Goal: Entertainment & Leisure: Consume media (video, audio)

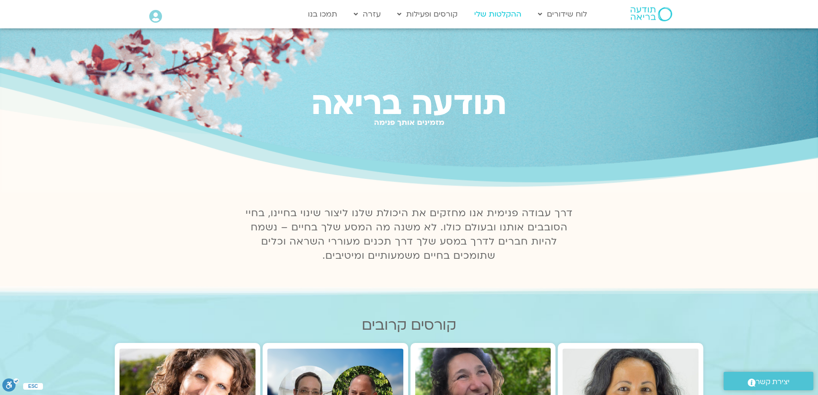
click at [508, 10] on link "ההקלטות שלי" at bounding box center [498, 14] width 57 height 18
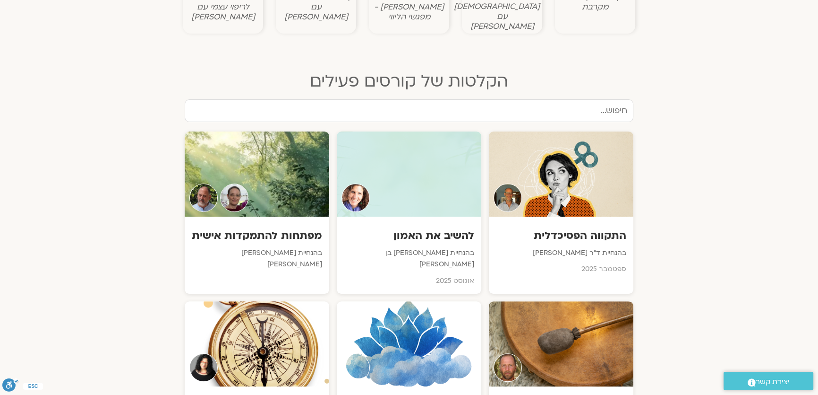
scroll to position [473, 0]
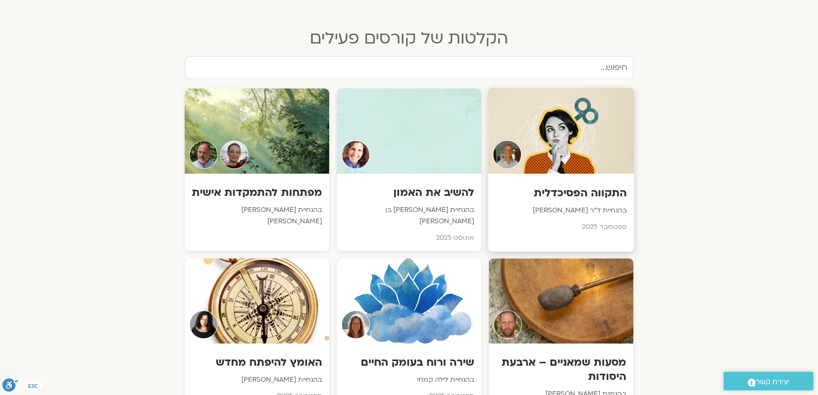
click at [592, 185] on h3 "התקווה הפסיכדלית" at bounding box center [562, 192] width 132 height 15
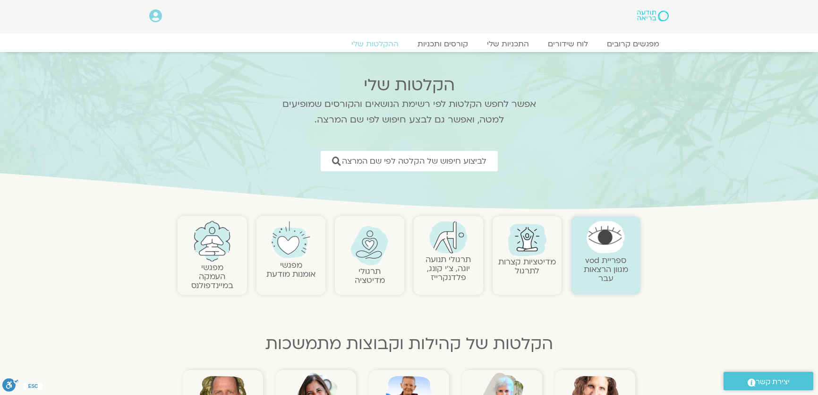
scroll to position [473, 0]
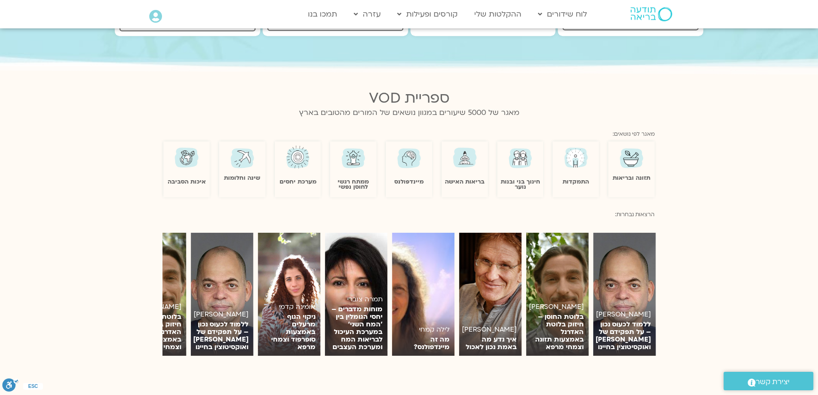
scroll to position [473, 0]
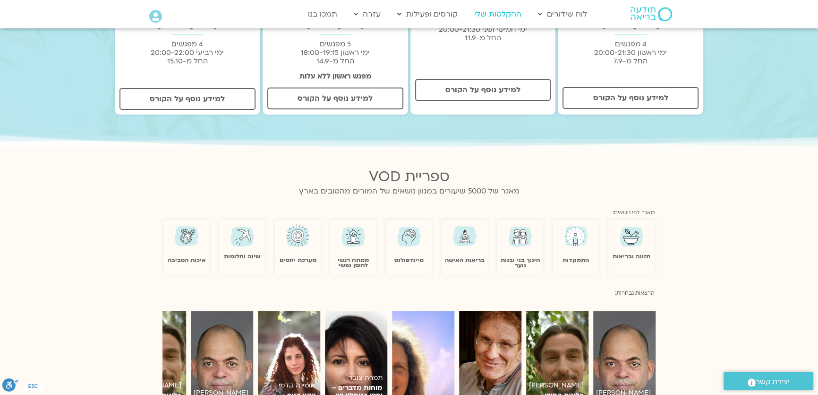
click at [494, 9] on link "ההקלטות שלי" at bounding box center [498, 14] width 57 height 18
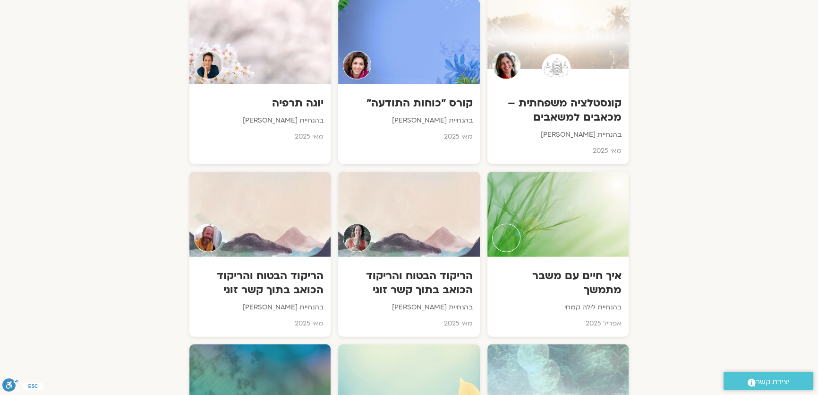
scroll to position [2921, 0]
click at [304, 343] on div at bounding box center [260, 386] width 143 height 86
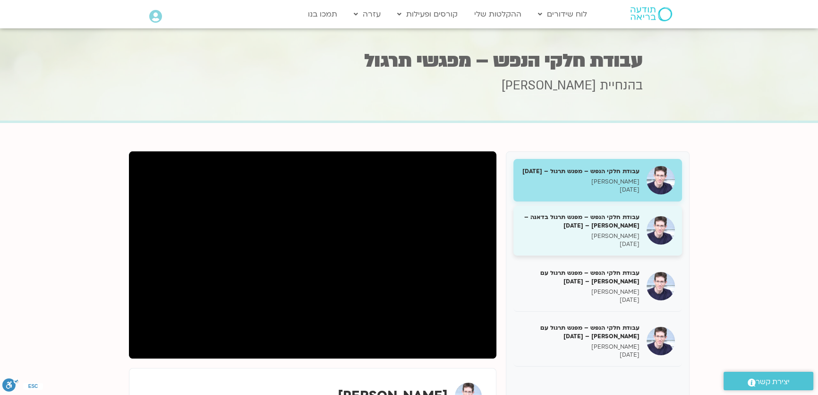
click at [663, 243] on img at bounding box center [661, 230] width 28 height 28
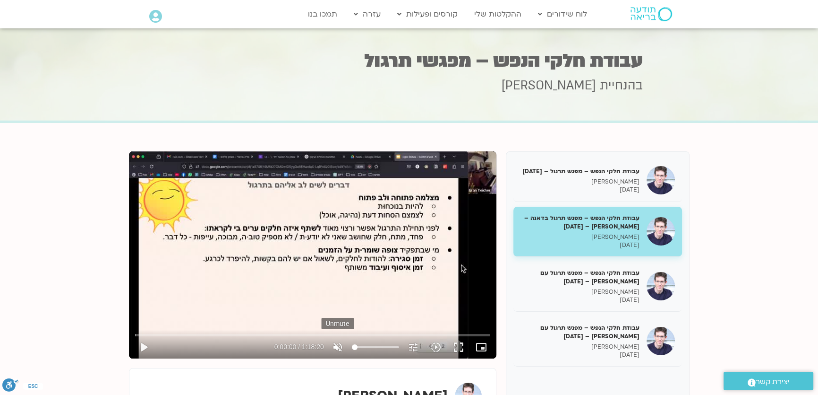
drag, startPoint x: 398, startPoint y: 345, endPoint x: 340, endPoint y: 343, distance: 57.7
type input "0"
click at [352, 344] on input "Volume" at bounding box center [375, 347] width 47 height 6
click at [137, 344] on button "play_arrow" at bounding box center [143, 347] width 23 height 23
click at [461, 348] on button "fullscreen" at bounding box center [459, 347] width 23 height 23
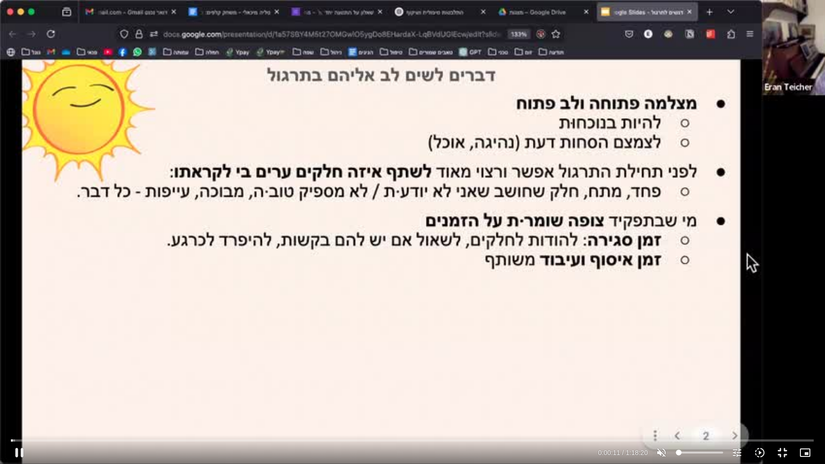
click at [201, 394] on div at bounding box center [313, 452] width 565 height 23
type input "15.009936"
click at [659, 394] on icon "volume_off" at bounding box center [661, 452] width 11 height 11
type input "100"
click at [36, 394] on input "Seek" at bounding box center [412, 441] width 802 height 6
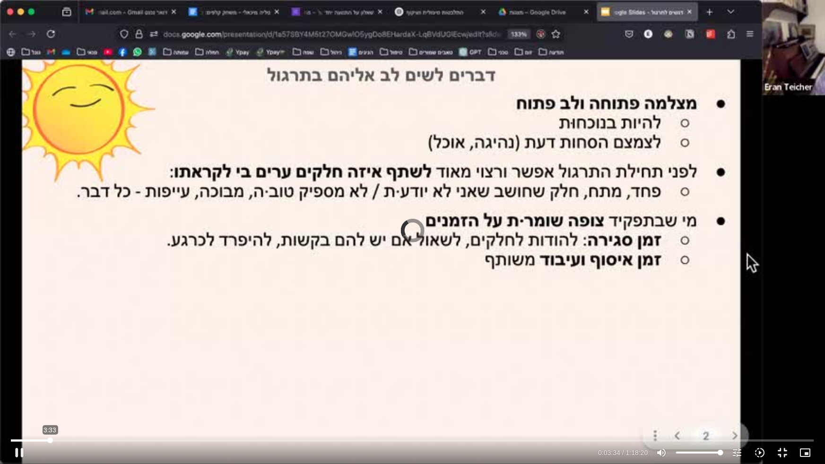
click at [50, 394] on input "Seek" at bounding box center [412, 441] width 802 height 6
click at [58, 394] on div at bounding box center [313, 452] width 565 height 23
click at [67, 394] on input "Seek" at bounding box center [412, 441] width 802 height 6
click at [21, 394] on button "pause" at bounding box center [19, 452] width 23 height 23
click at [12, 394] on button "play_arrow" at bounding box center [19, 452] width 23 height 23
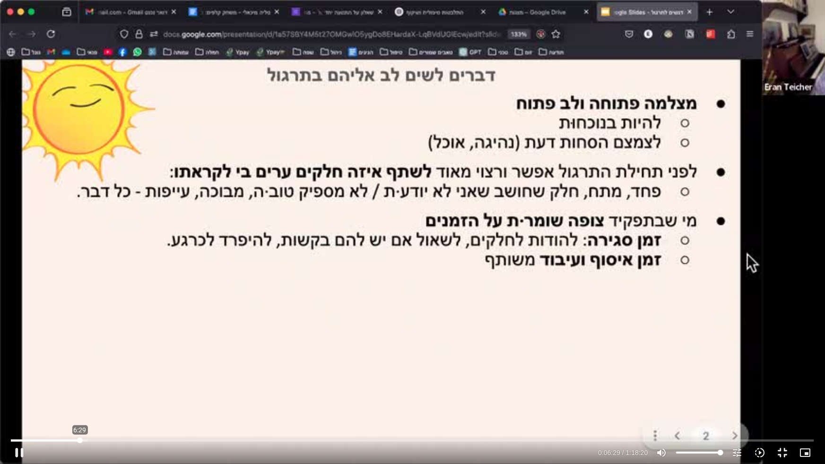
click at [80, 394] on input "Seek" at bounding box center [412, 441] width 802 height 6
click at [72, 394] on input "Seek" at bounding box center [412, 441] width 802 height 6
click at [162, 394] on input "Seek" at bounding box center [412, 441] width 802 height 6
click at [192, 394] on input "Seek" at bounding box center [412, 441] width 802 height 6
click at [18, 394] on button "pause" at bounding box center [19, 452] width 23 height 23
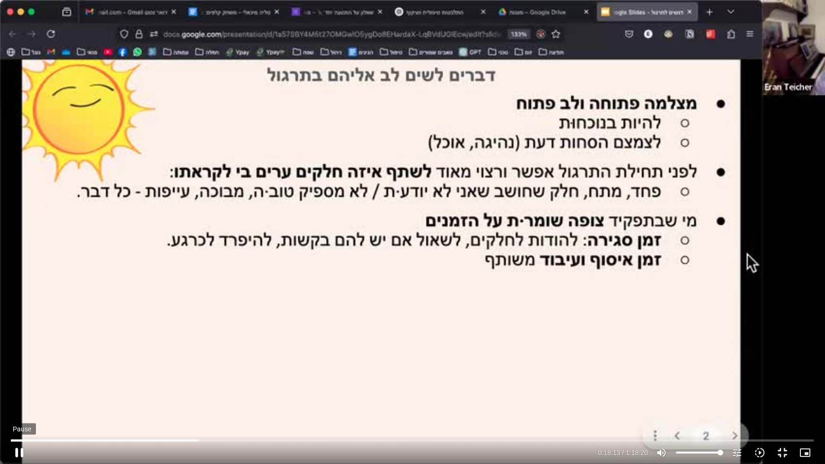
type input "1093.397358"
click at [803, 394] on icon "picture_in_picture_alt" at bounding box center [805, 452] width 11 height 11
